Goal: Use online tool/utility: Utilize a website feature to perform a specific function

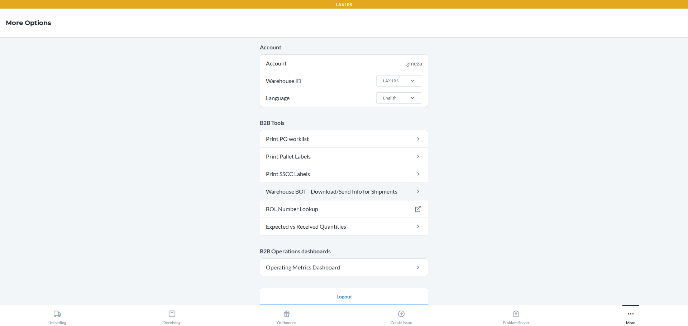
click at [346, 191] on link "Warehouse BOT - Download/Send Info for Shipments" at bounding box center [344, 191] width 168 height 17
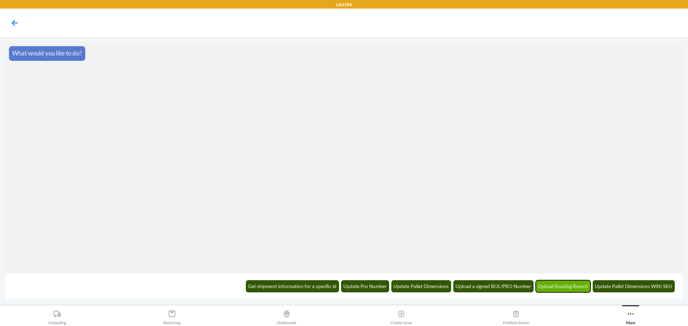
click at [580, 282] on button "Upload Routing Report" at bounding box center [562, 286] width 55 height 12
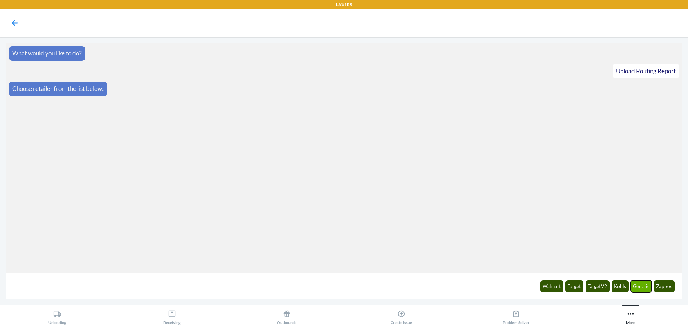
click at [637, 288] on button "Generic" at bounding box center [640, 286] width 21 height 12
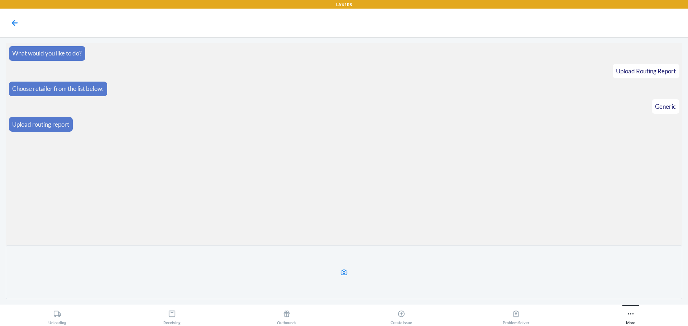
click at [377, 274] on label at bounding box center [344, 273] width 676 height 54
click at [0, 0] on input "file" at bounding box center [0, 0] width 0 height 0
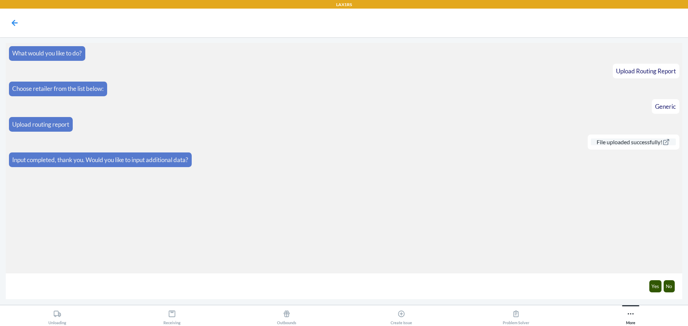
click at [645, 143] on link "File uploaded successfully!" at bounding box center [633, 142] width 85 height 7
click at [670, 292] on button "No" at bounding box center [668, 286] width 11 height 12
